Goal: Find specific page/section: Find specific page/section

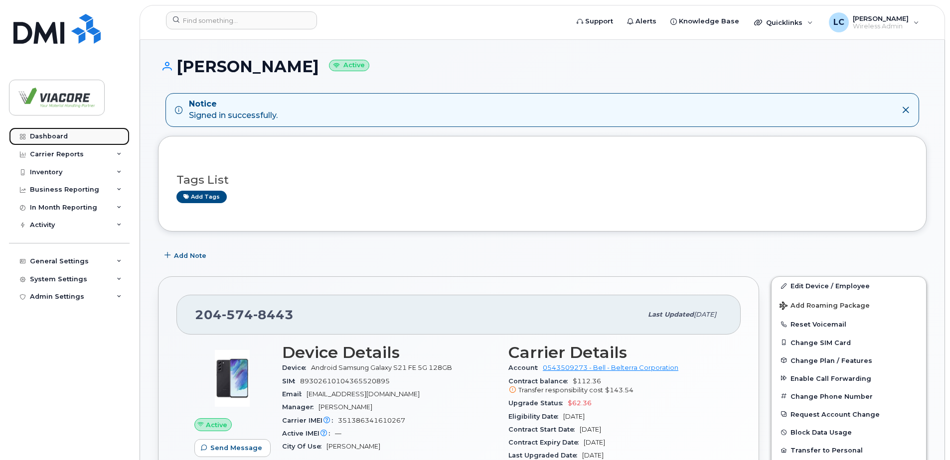
click at [51, 141] on link "Dashboard" at bounding box center [69, 137] width 121 height 18
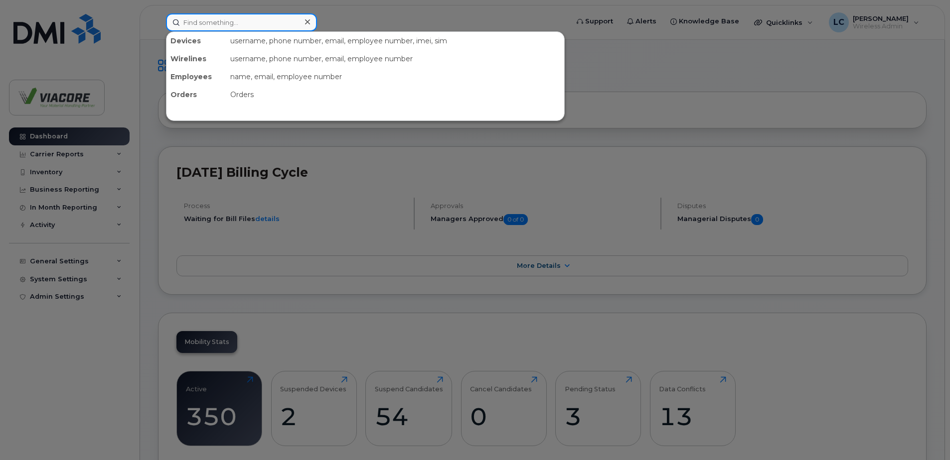
click at [265, 28] on input at bounding box center [241, 22] width 151 height 18
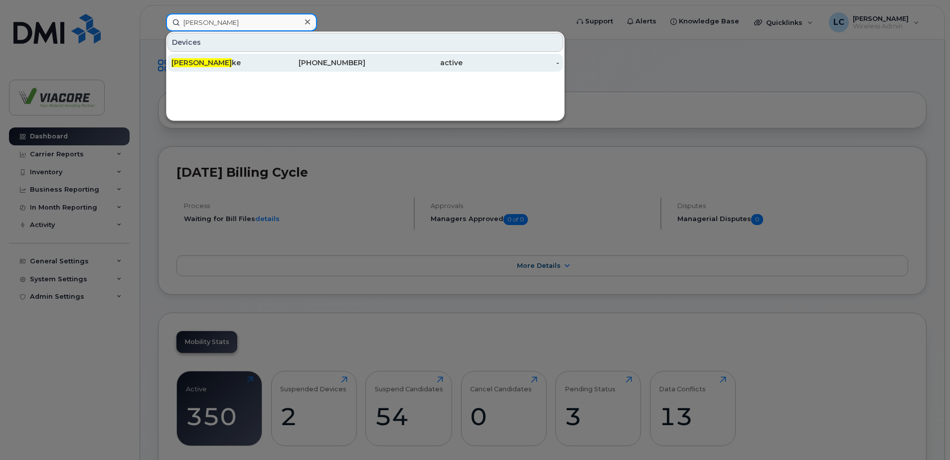
type input "terry bur"
click at [275, 61] on div "604-789-6566" at bounding box center [317, 63] width 97 height 10
